Goal: Check status

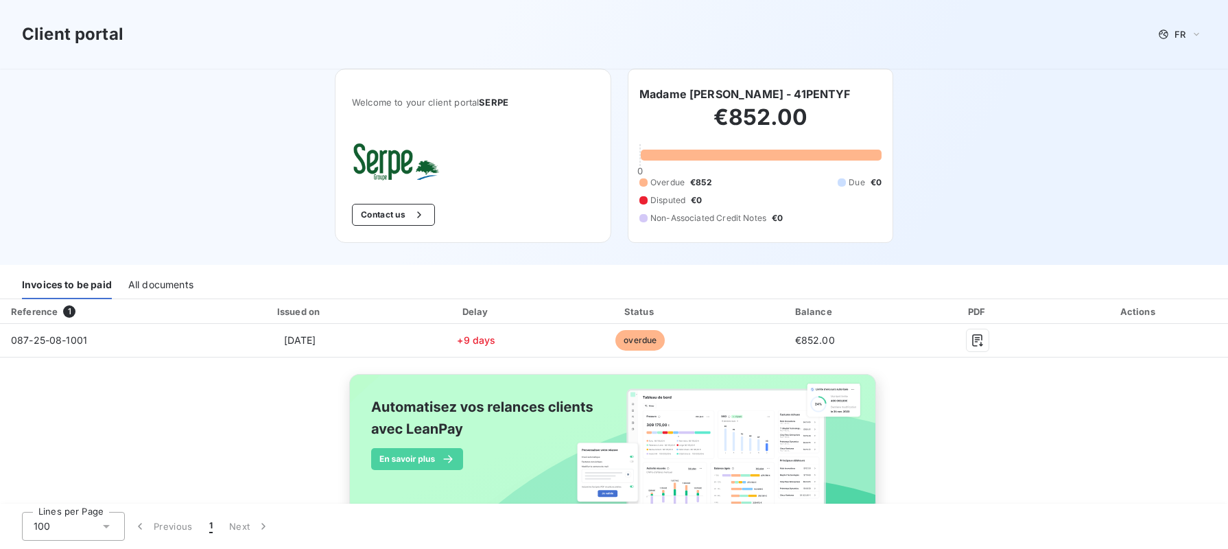
scroll to position [38, 0]
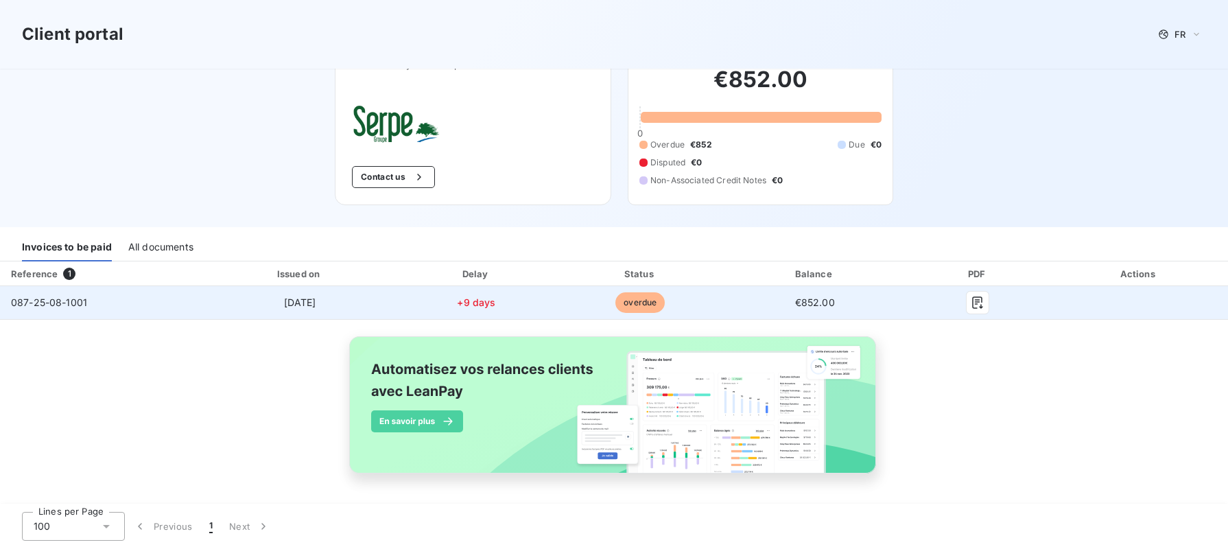
click at [61, 297] on span "087-25-08-1001" at bounding box center [49, 302] width 76 height 12
click at [113, 306] on td "087-25-08-1001" at bounding box center [101, 302] width 203 height 33
drag, startPoint x: 632, startPoint y: 309, endPoint x: 643, endPoint y: 307, distance: 11.2
click at [634, 309] on span "overdue" at bounding box center [639, 302] width 49 height 21
click at [1057, 299] on td at bounding box center [1139, 302] width 178 height 33
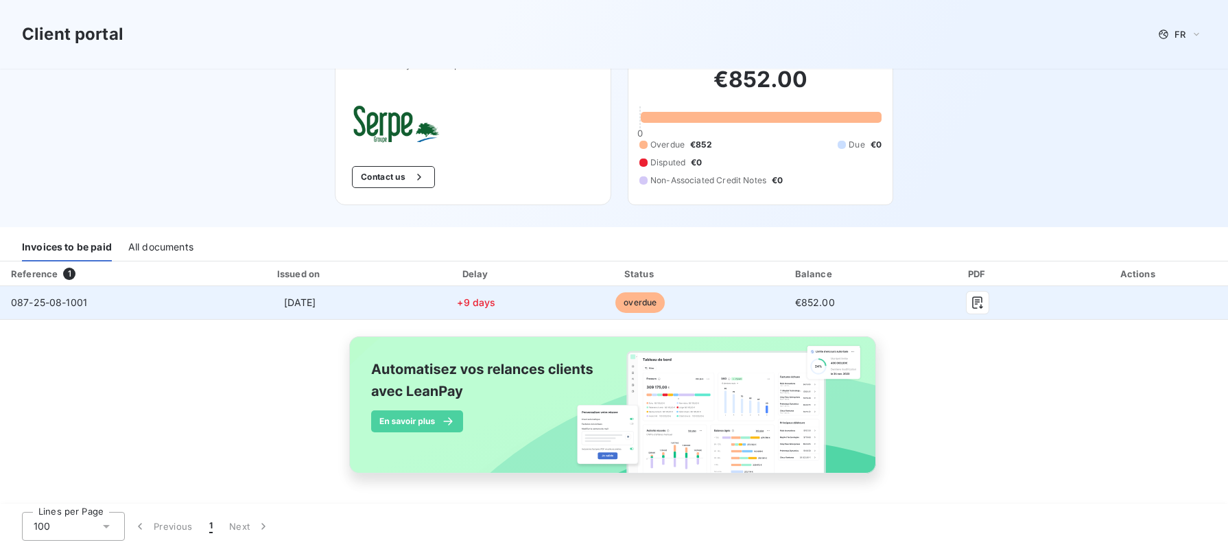
click at [1125, 296] on td at bounding box center [1139, 302] width 178 height 33
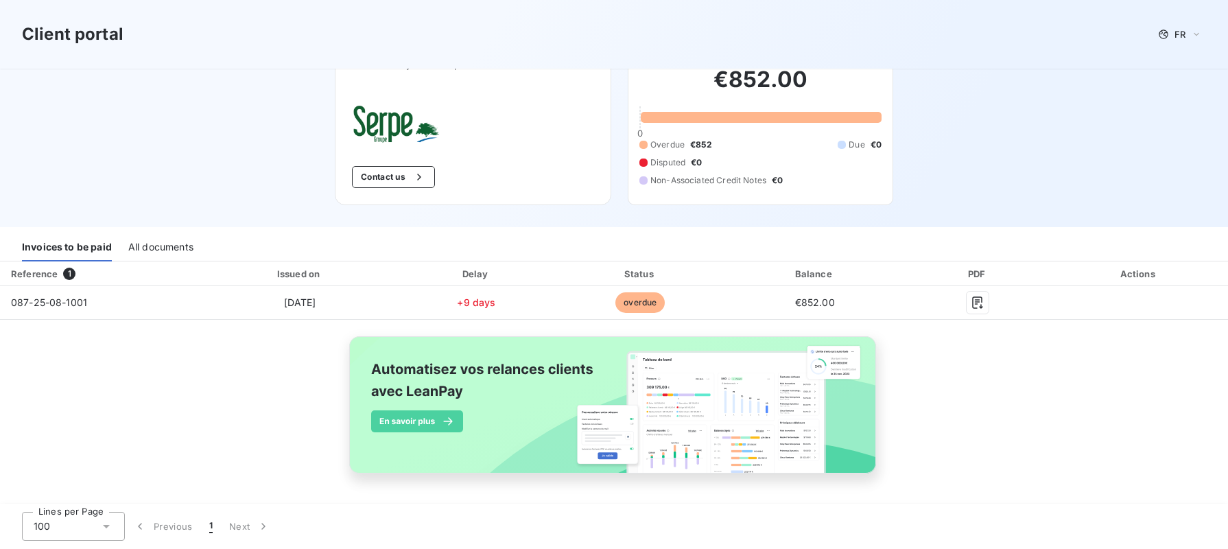
scroll to position [0, 0]
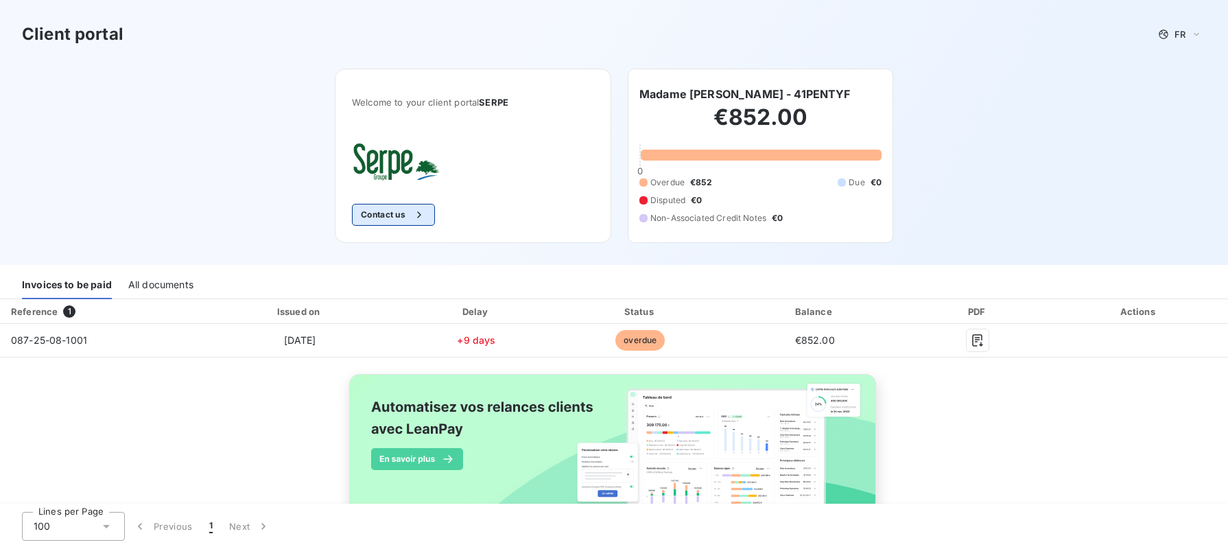
click at [392, 214] on button "Contact us" at bounding box center [393, 215] width 83 height 22
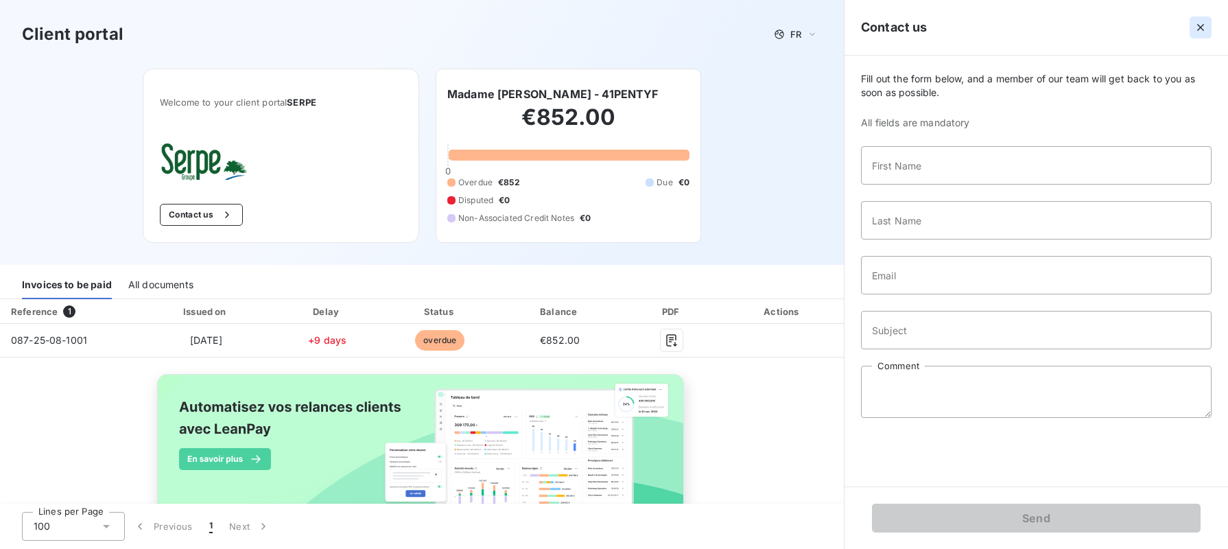
click at [1197, 25] on icon "button" at bounding box center [1200, 27] width 7 height 7
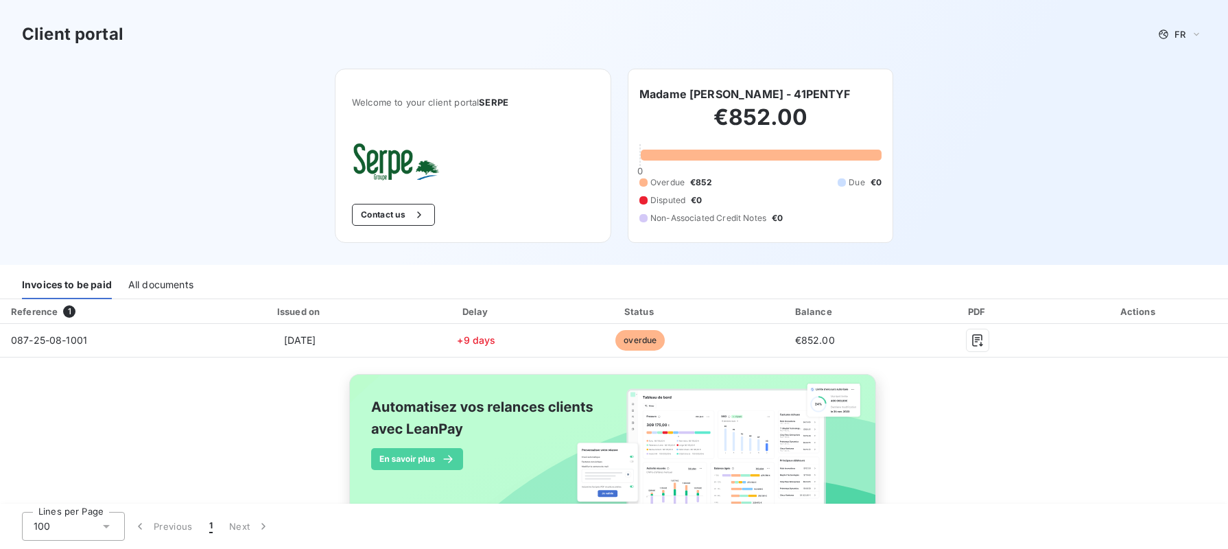
click at [714, 126] on h2 "€852.00" at bounding box center [760, 124] width 242 height 41
click at [750, 102] on h6 "Madame [PERSON_NAME] - 41PENTYF" at bounding box center [744, 94] width 211 height 16
click at [751, 139] on h2 "€852.00" at bounding box center [760, 124] width 242 height 41
click at [763, 201] on div "Overdue €852 Due €0 Disputed €0 Non-Associated Credit Notes €0" at bounding box center [760, 200] width 242 height 48
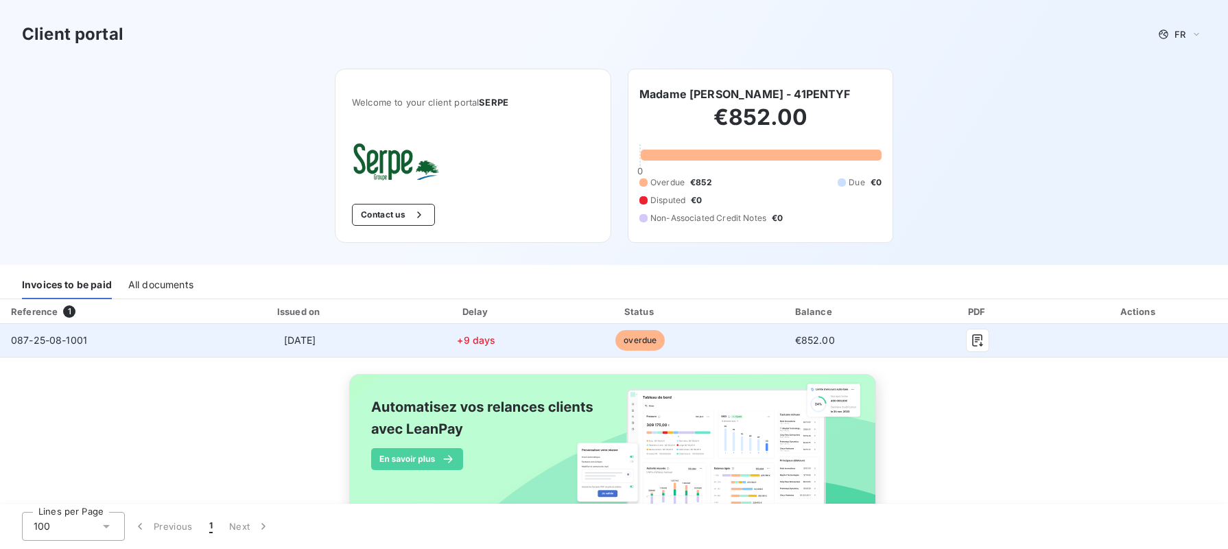
click at [60, 338] on span "087-25-08-1001" at bounding box center [49, 340] width 76 height 12
drag, startPoint x: 419, startPoint y: 340, endPoint x: 429, endPoint y: 341, distance: 10.3
click at [420, 340] on td "+9 days" at bounding box center [476, 340] width 160 height 33
drag, startPoint x: 562, startPoint y: 341, endPoint x: 692, endPoint y: 341, distance: 129.6
click at [566, 341] on td "overdue" at bounding box center [639, 340] width 167 height 33
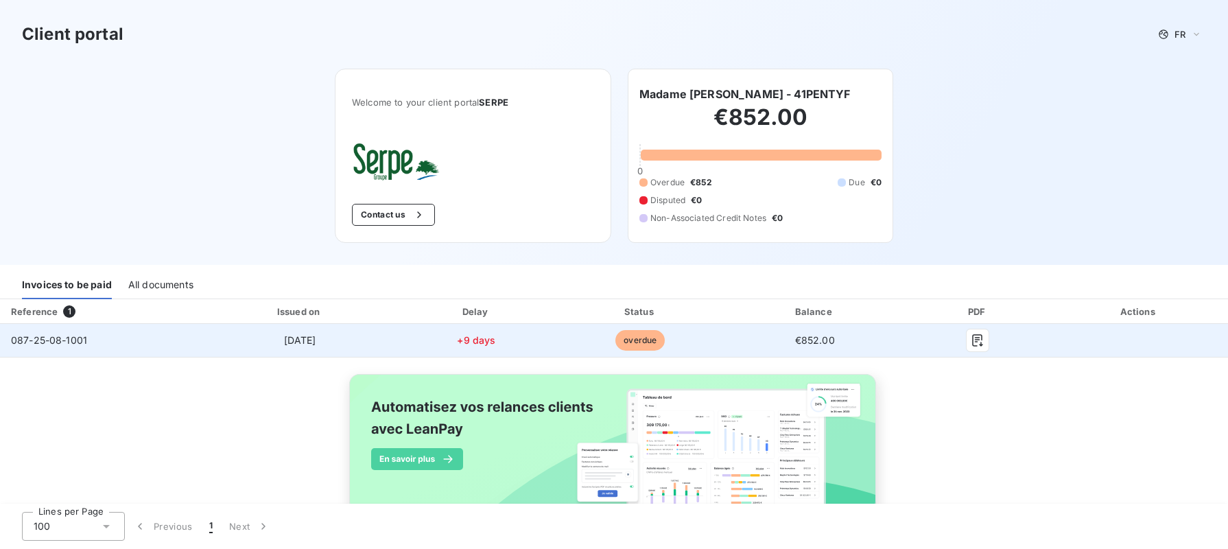
click at [693, 341] on td "overdue" at bounding box center [639, 340] width 167 height 33
drag, startPoint x: 693, startPoint y: 341, endPoint x: 730, endPoint y: 341, distance: 37.0
click at [713, 341] on td "overdue" at bounding box center [639, 340] width 167 height 33
click at [931, 340] on div at bounding box center [977, 340] width 122 height 22
click at [932, 339] on div at bounding box center [977, 340] width 122 height 22
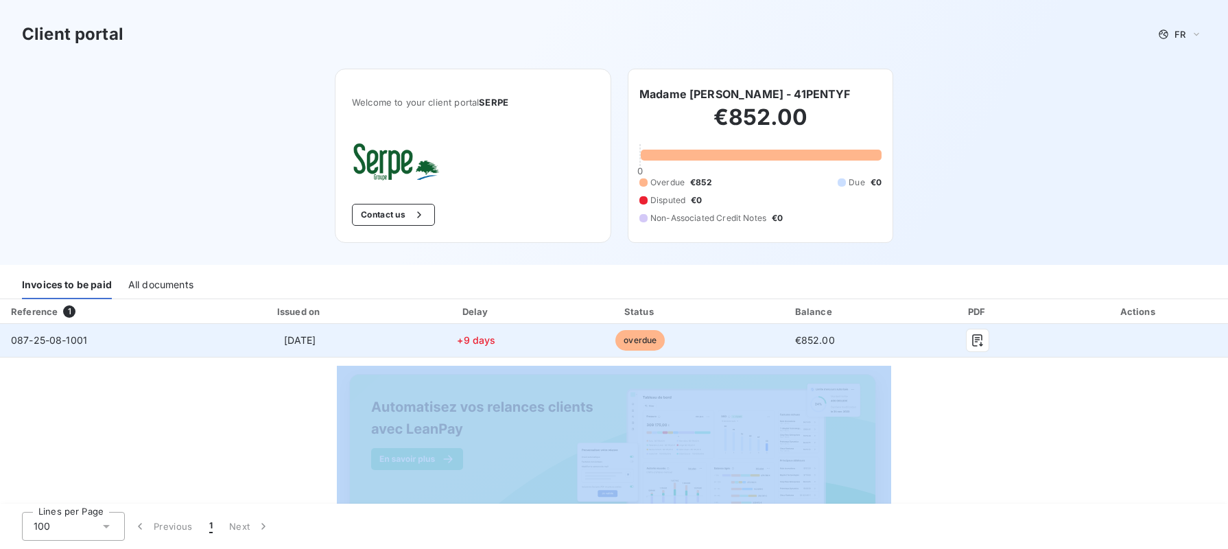
click at [932, 339] on div at bounding box center [977, 340] width 122 height 22
drag, startPoint x: 932, startPoint y: 339, endPoint x: 1000, endPoint y: 339, distance: 67.9
click at [938, 339] on div at bounding box center [977, 340] width 122 height 22
click at [1072, 337] on td at bounding box center [1139, 340] width 178 height 33
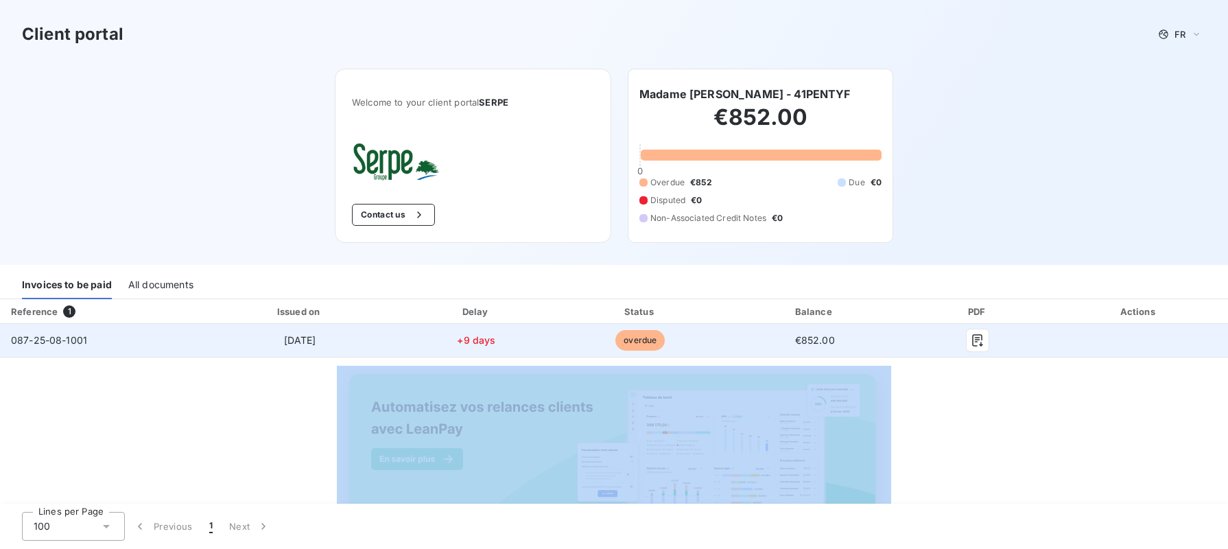
drag, startPoint x: 1072, startPoint y: 337, endPoint x: 1184, endPoint y: 336, distance: 112.5
click at [1074, 336] on td at bounding box center [1139, 340] width 178 height 33
click at [1155, 333] on td at bounding box center [1139, 340] width 178 height 33
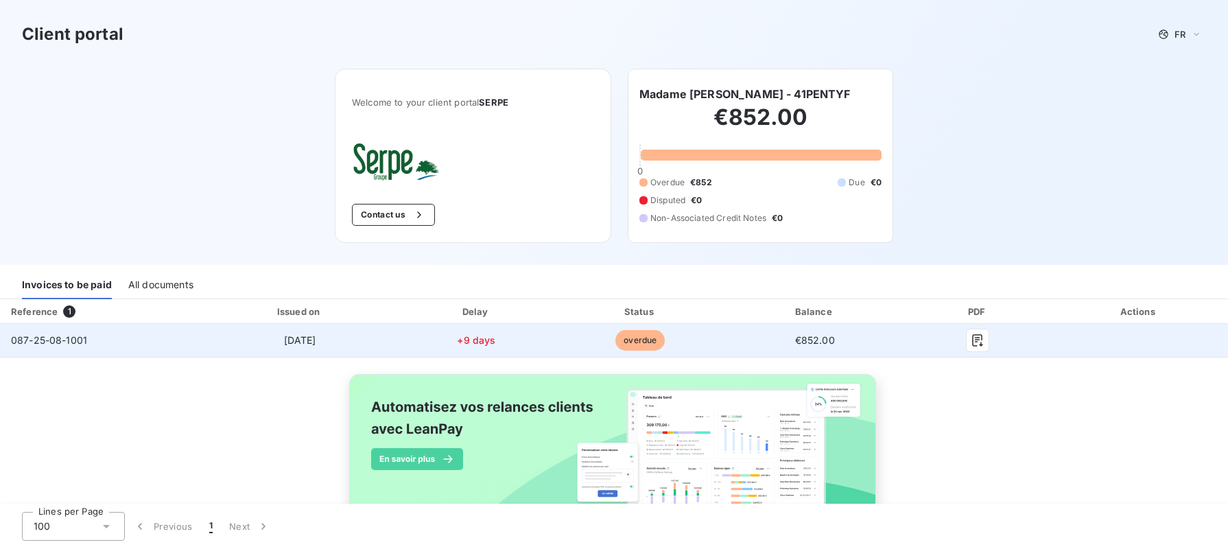
drag, startPoint x: 1155, startPoint y: 333, endPoint x: 1143, endPoint y: 333, distance: 11.7
click at [1152, 333] on td at bounding box center [1139, 340] width 178 height 33
click at [1118, 333] on td at bounding box center [1139, 340] width 178 height 33
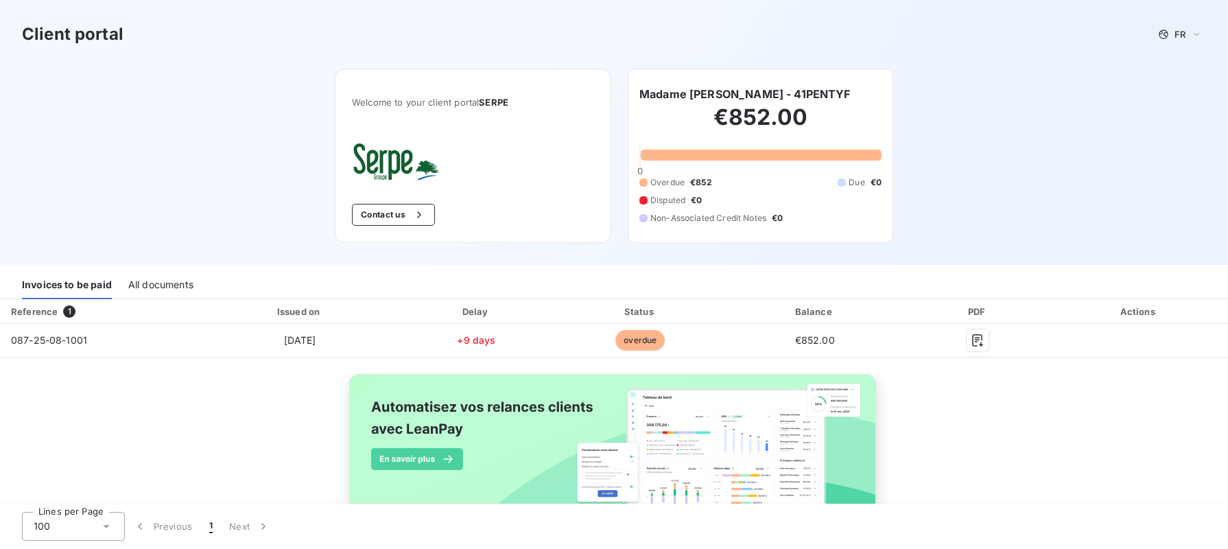
click at [167, 281] on div "All documents" at bounding box center [160, 284] width 65 height 29
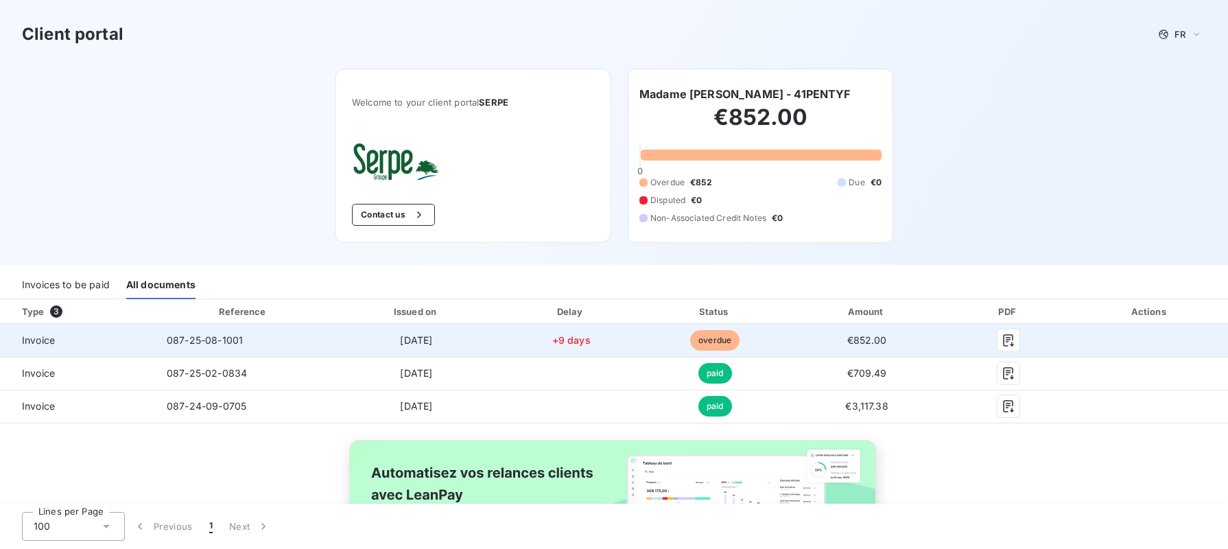
click at [505, 344] on td "+9 days" at bounding box center [571, 340] width 141 height 33
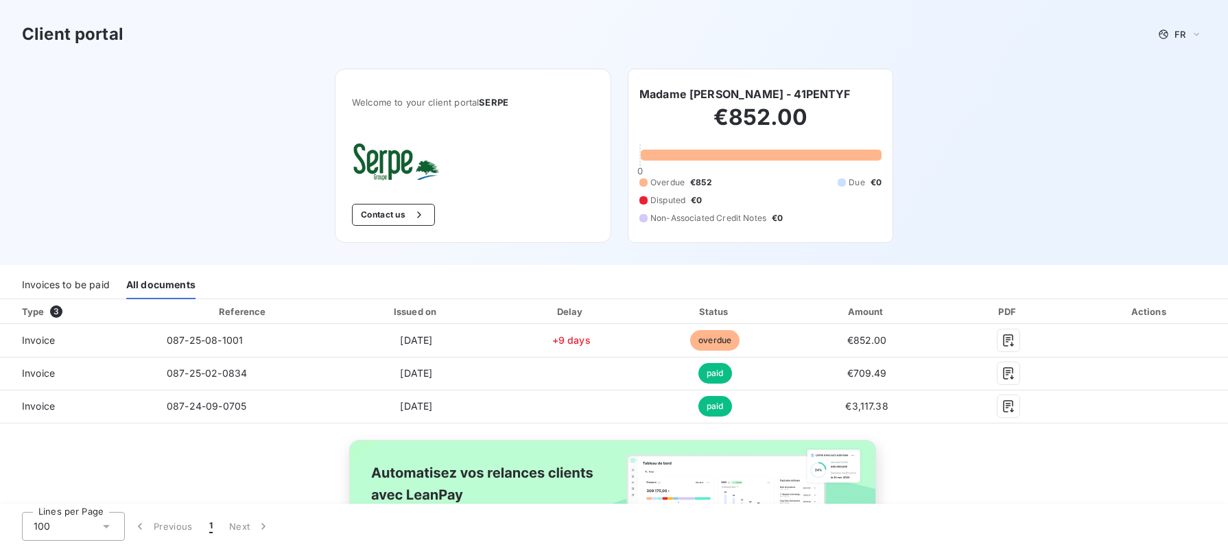
click at [57, 311] on span "3" at bounding box center [56, 311] width 12 height 12
click at [48, 289] on div "Invoices to be paid" at bounding box center [66, 284] width 88 height 29
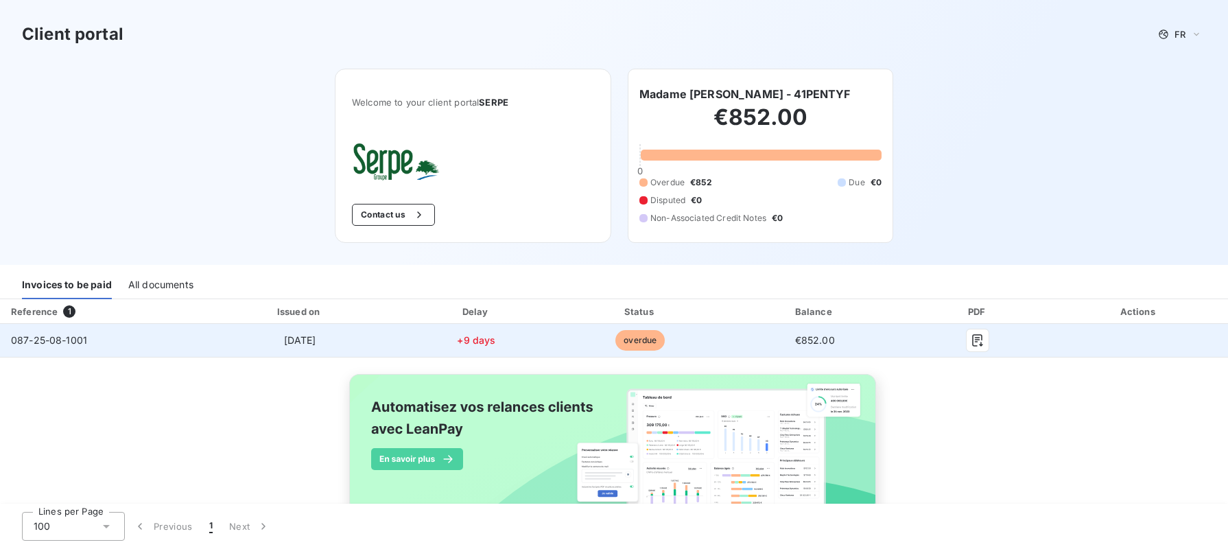
drag, startPoint x: 84, startPoint y: 350, endPoint x: 90, endPoint y: 342, distance: 9.3
click at [86, 348] on td "087-25-08-1001" at bounding box center [101, 340] width 203 height 33
click at [154, 335] on td "087-25-08-1001" at bounding box center [101, 340] width 203 height 33
click at [155, 335] on td "087-25-08-1001" at bounding box center [101, 340] width 203 height 33
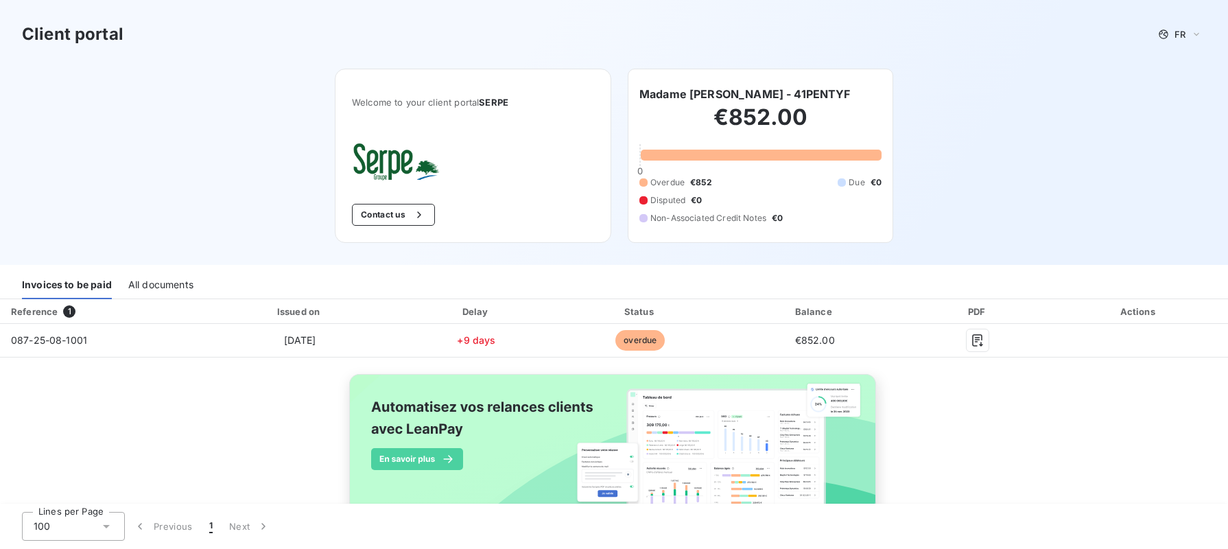
click at [691, 174] on div "€852.00 0 Overdue €852 Due €0 Disputed €0 Non-Associated Credit Notes €0" at bounding box center [760, 163] width 242 height 123
click at [777, 148] on div "€852.00 0 Overdue €852 Due €0 Disputed €0 Non-Associated Credit Notes €0" at bounding box center [760, 163] width 242 height 123
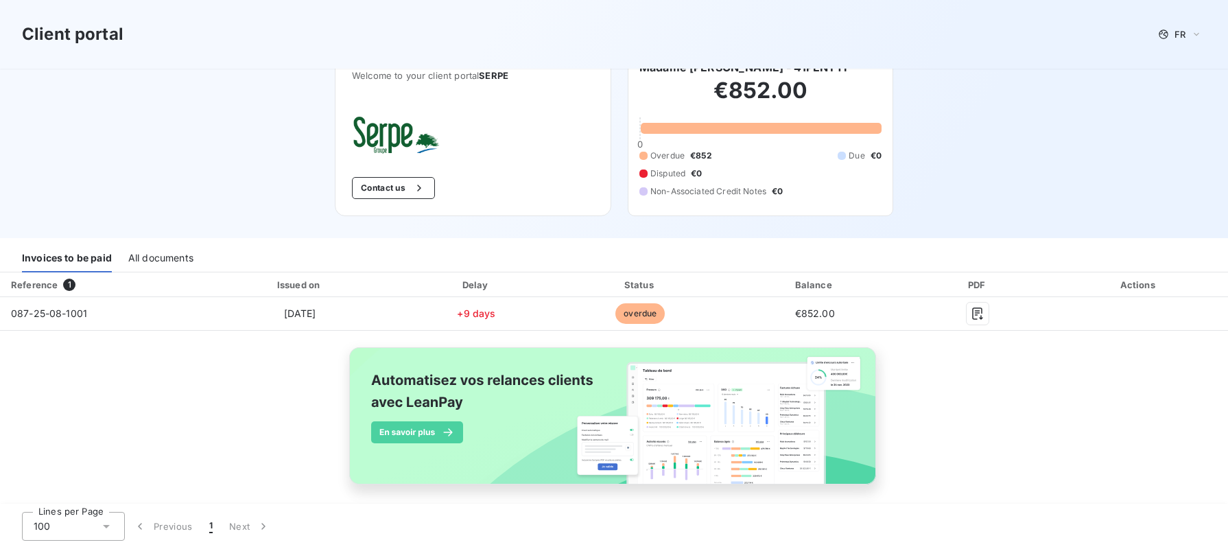
scroll to position [38, 0]
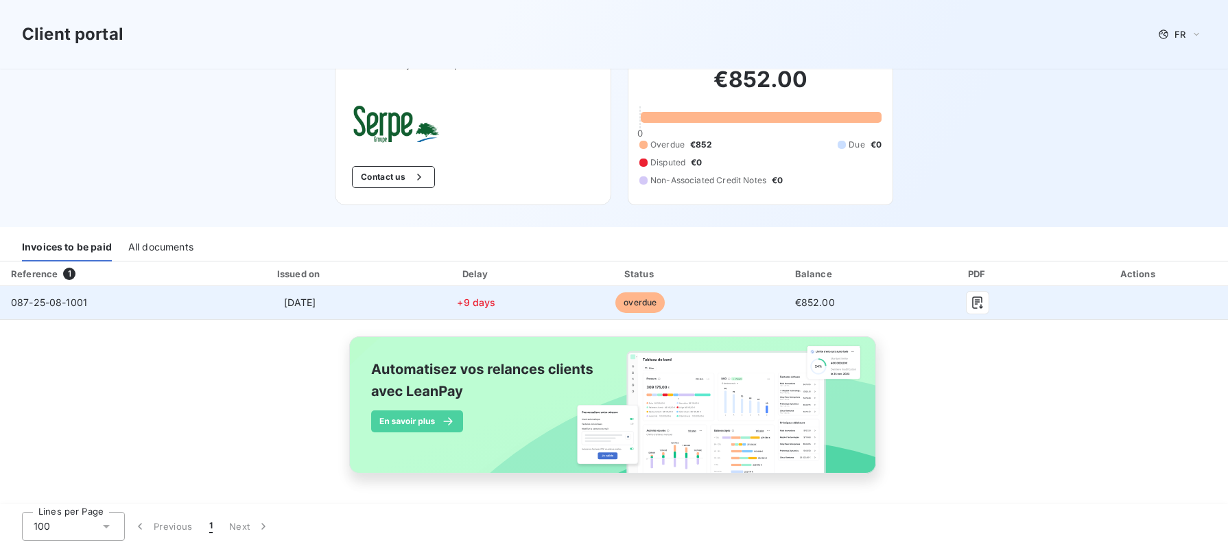
click at [813, 294] on td "€852.00" at bounding box center [815, 302] width 182 height 33
click at [832, 303] on td "€852.00" at bounding box center [815, 302] width 182 height 33
drag, startPoint x: 835, startPoint y: 303, endPoint x: 920, endPoint y: 289, distance: 85.6
click at [840, 300] on td "€852.00" at bounding box center [815, 302] width 182 height 33
click at [972, 302] on icon "button" at bounding box center [977, 302] width 10 height 12
